Goal: Transaction & Acquisition: Purchase product/service

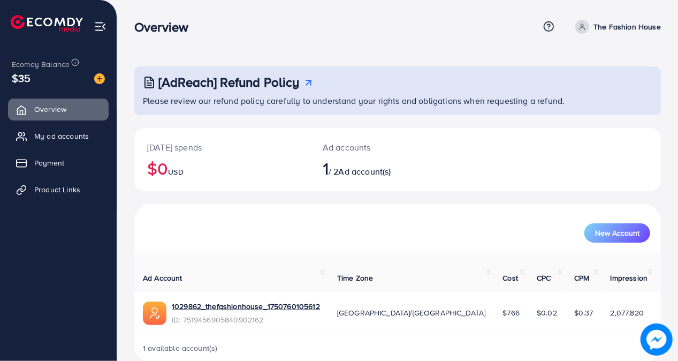
click at [187, 215] on div "New Account" at bounding box center [397, 229] width 522 height 28
click at [133, 199] on div "[AdReach] Refund Policy Please review our refund policy carefully to understand…" at bounding box center [397, 189] width 561 height 379
click at [26, 81] on span "$35" at bounding box center [21, 78] width 19 height 16
click at [101, 80] on img at bounding box center [99, 78] width 11 height 11
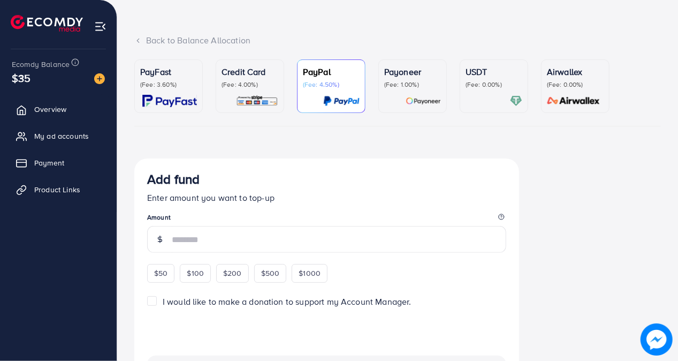
scroll to position [43, 0]
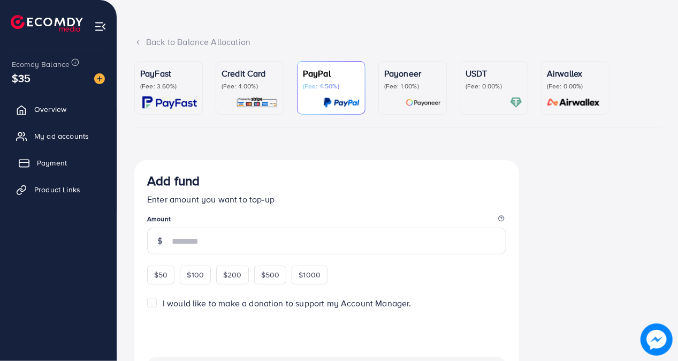
click at [50, 163] on span "Payment" at bounding box center [52, 162] width 30 height 11
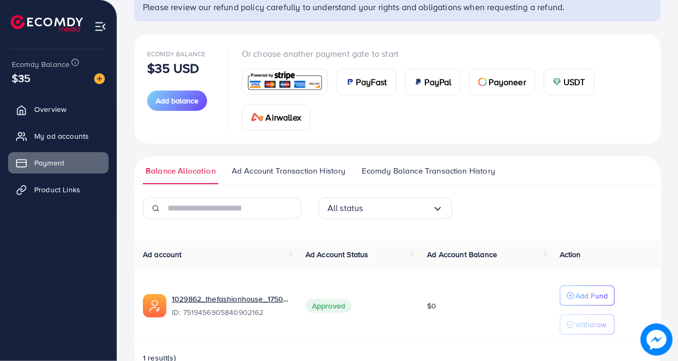
scroll to position [120, 0]
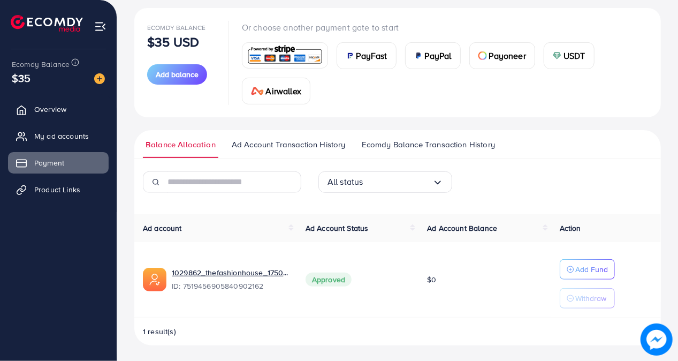
click at [476, 231] on span "Ad Account Balance" at bounding box center [462, 228] width 70 height 11
click at [588, 265] on p "Add Fund" at bounding box center [591, 269] width 33 height 13
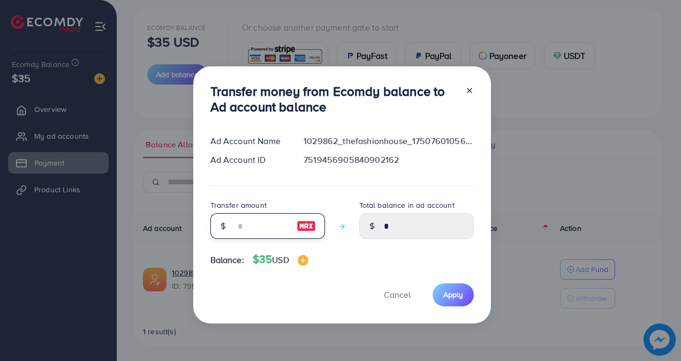
click at [257, 225] on input "number" at bounding box center [262, 226] width 54 height 26
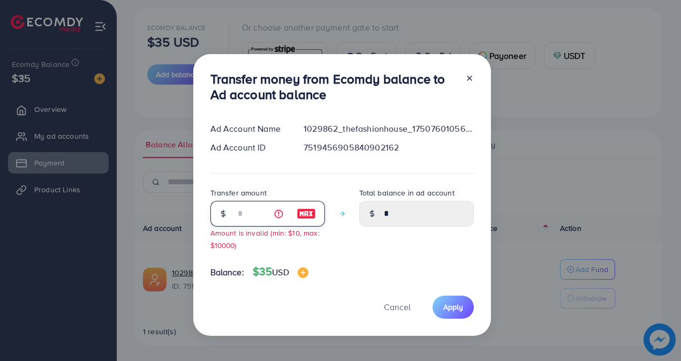
type input "**"
type input "*****"
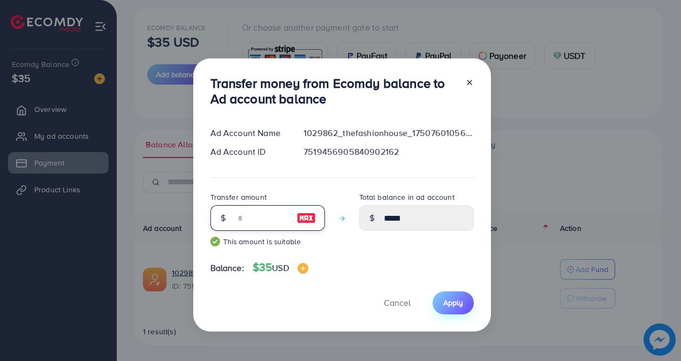
type input "**"
click at [446, 300] on span "Apply" at bounding box center [453, 302] width 20 height 11
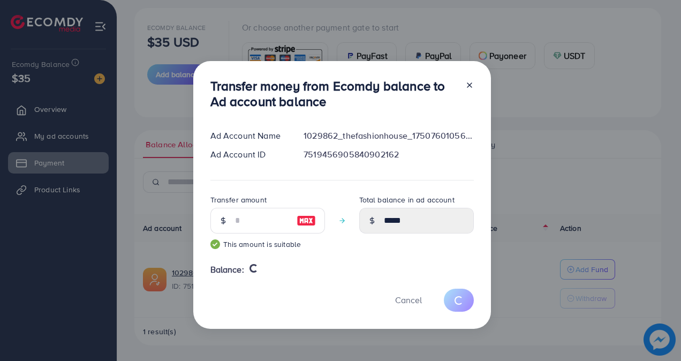
type input "*"
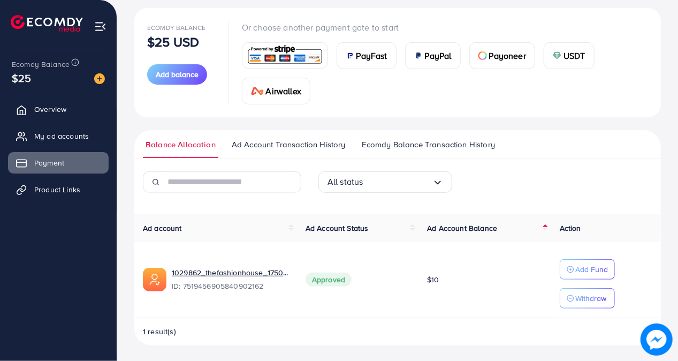
click at [476, 174] on div "All status Loading..." at bounding box center [398, 186] width 176 height 30
